Goal: Find specific page/section: Find specific page/section

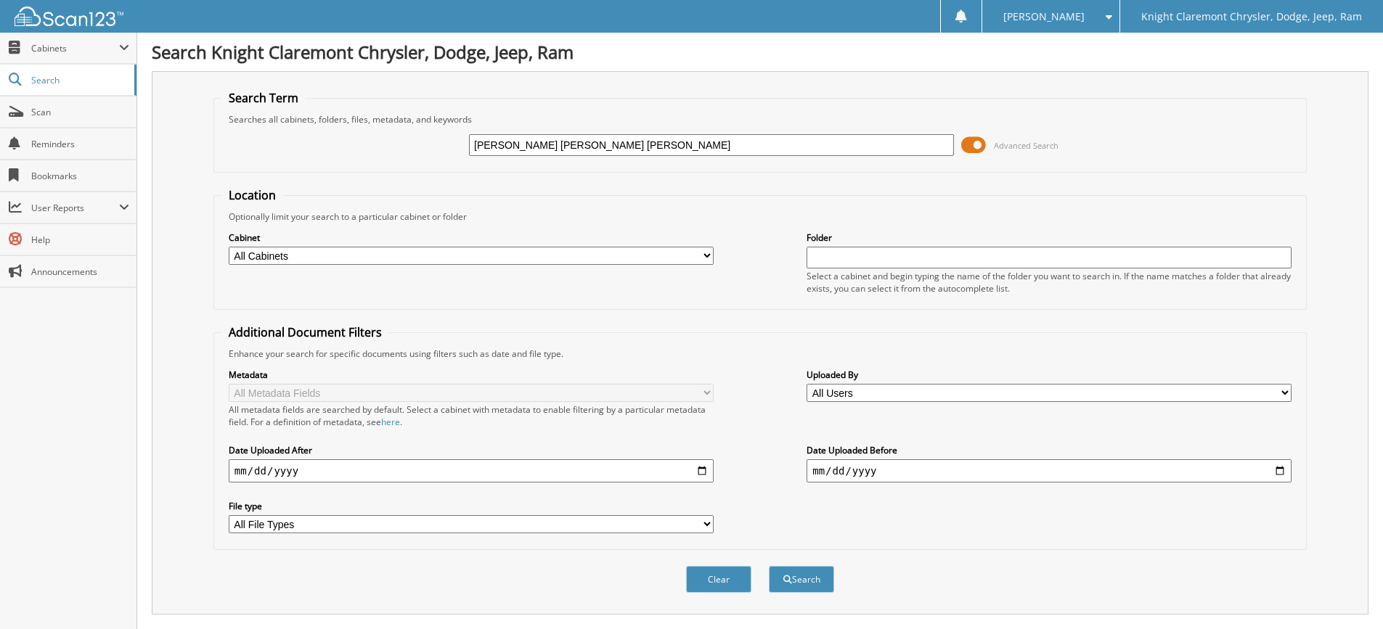
drag, startPoint x: 649, startPoint y: 139, endPoint x: 456, endPoint y: 152, distance: 193.5
click at [456, 152] on div "[PERSON_NAME] [PERSON_NAME] [PERSON_NAME] Advanced Search" at bounding box center [759, 145] width 1077 height 39
paste input "[PERSON_NAME]"
type input "[PERSON_NAME]"
click at [769, 566] on button "Search" at bounding box center [801, 579] width 65 height 27
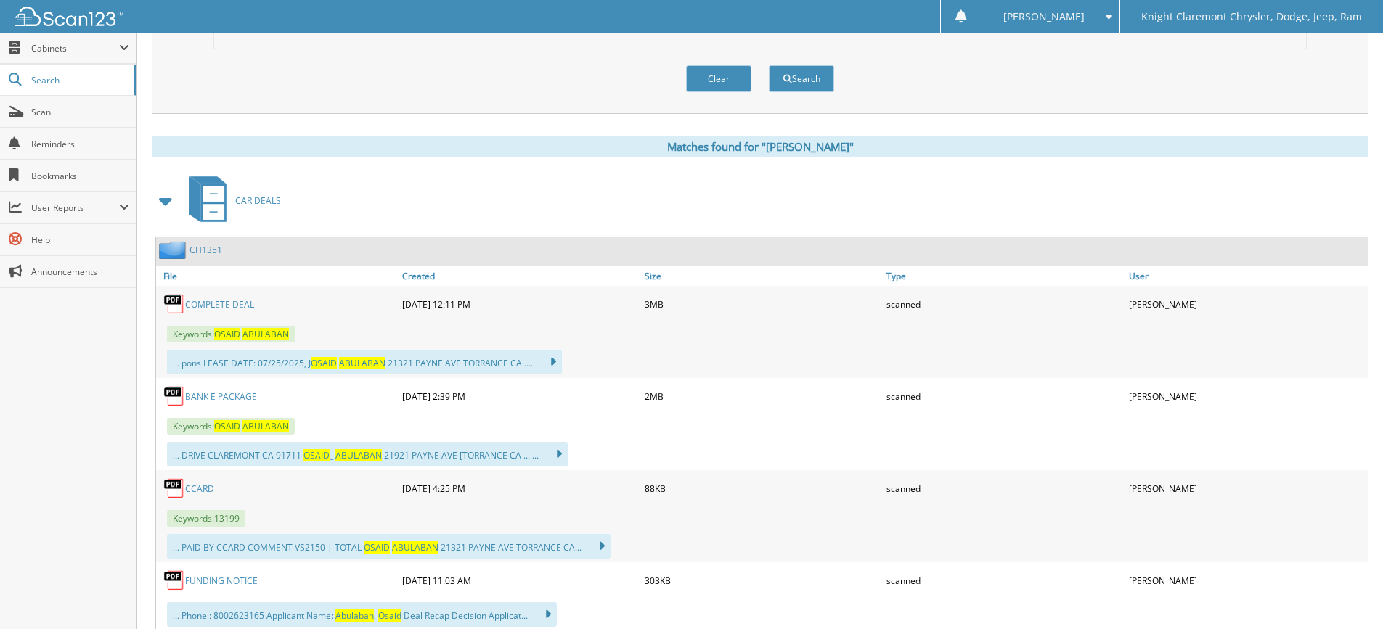
scroll to position [508, 0]
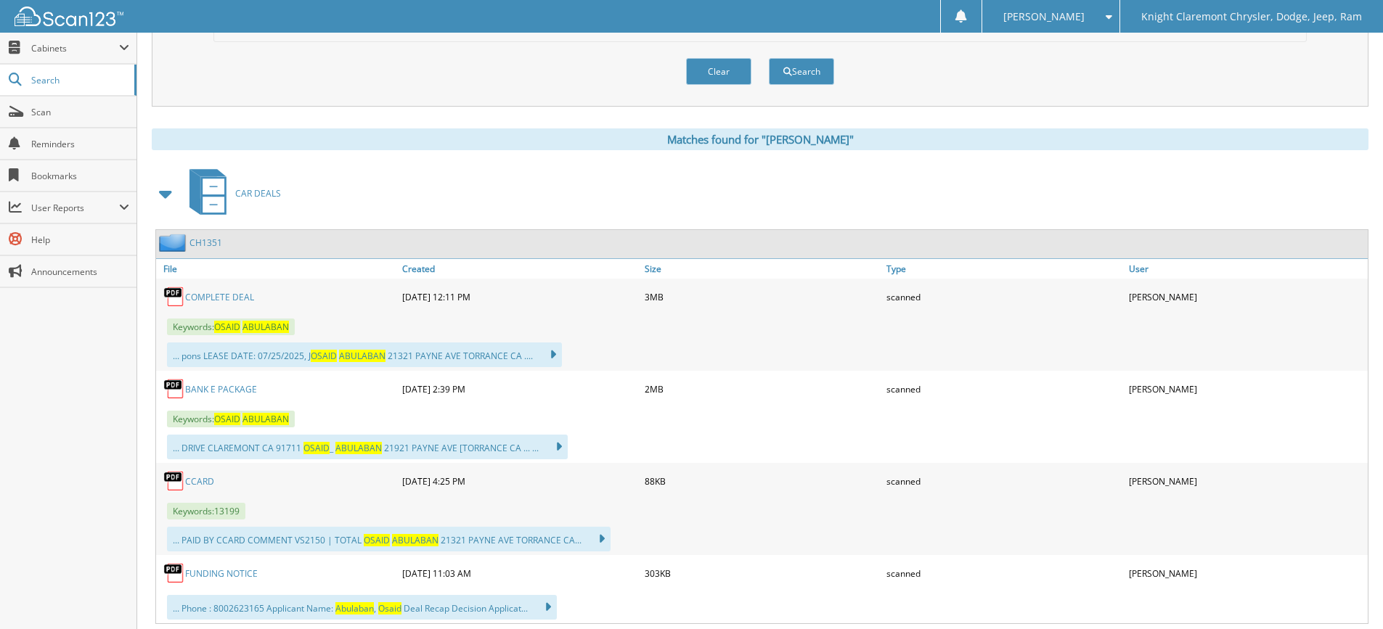
click at [220, 298] on link "C O M P L E T E D E A L" at bounding box center [219, 297] width 69 height 12
click at [42, 117] on span "Scan" at bounding box center [80, 112] width 98 height 12
